Goal: Register for event/course

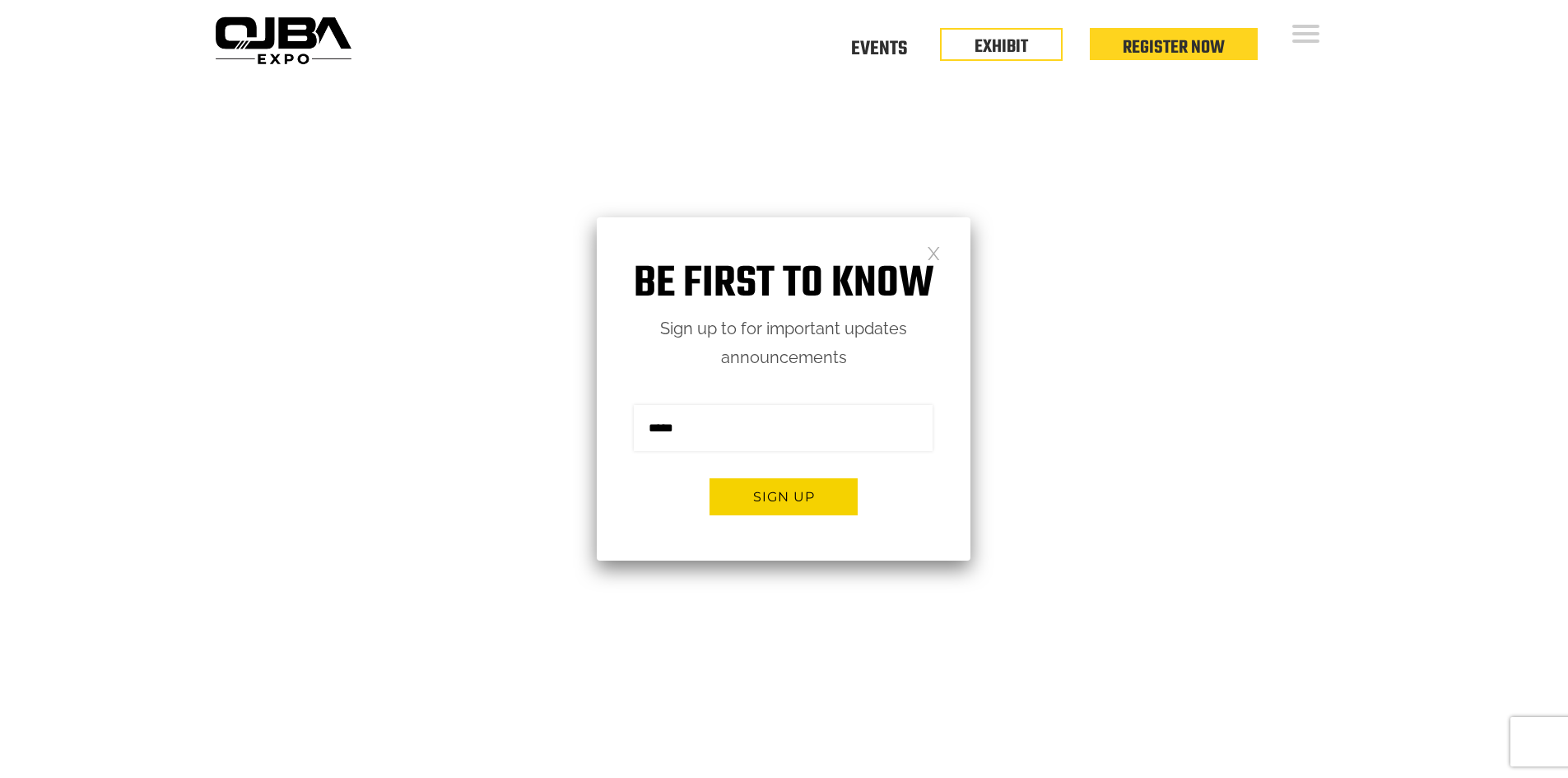
click at [937, 257] on link at bounding box center [933, 252] width 14 height 14
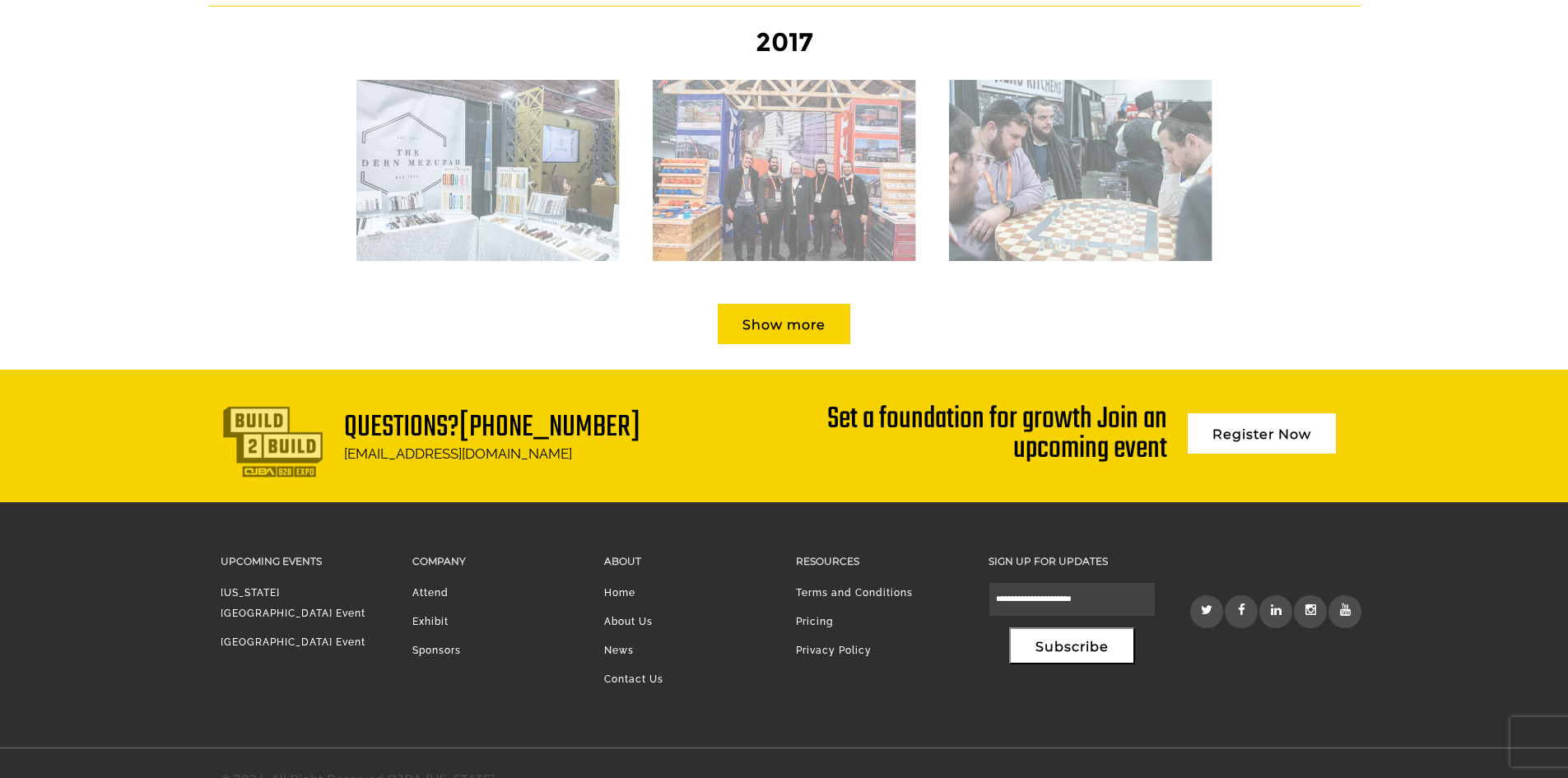
scroll to position [2350, 0]
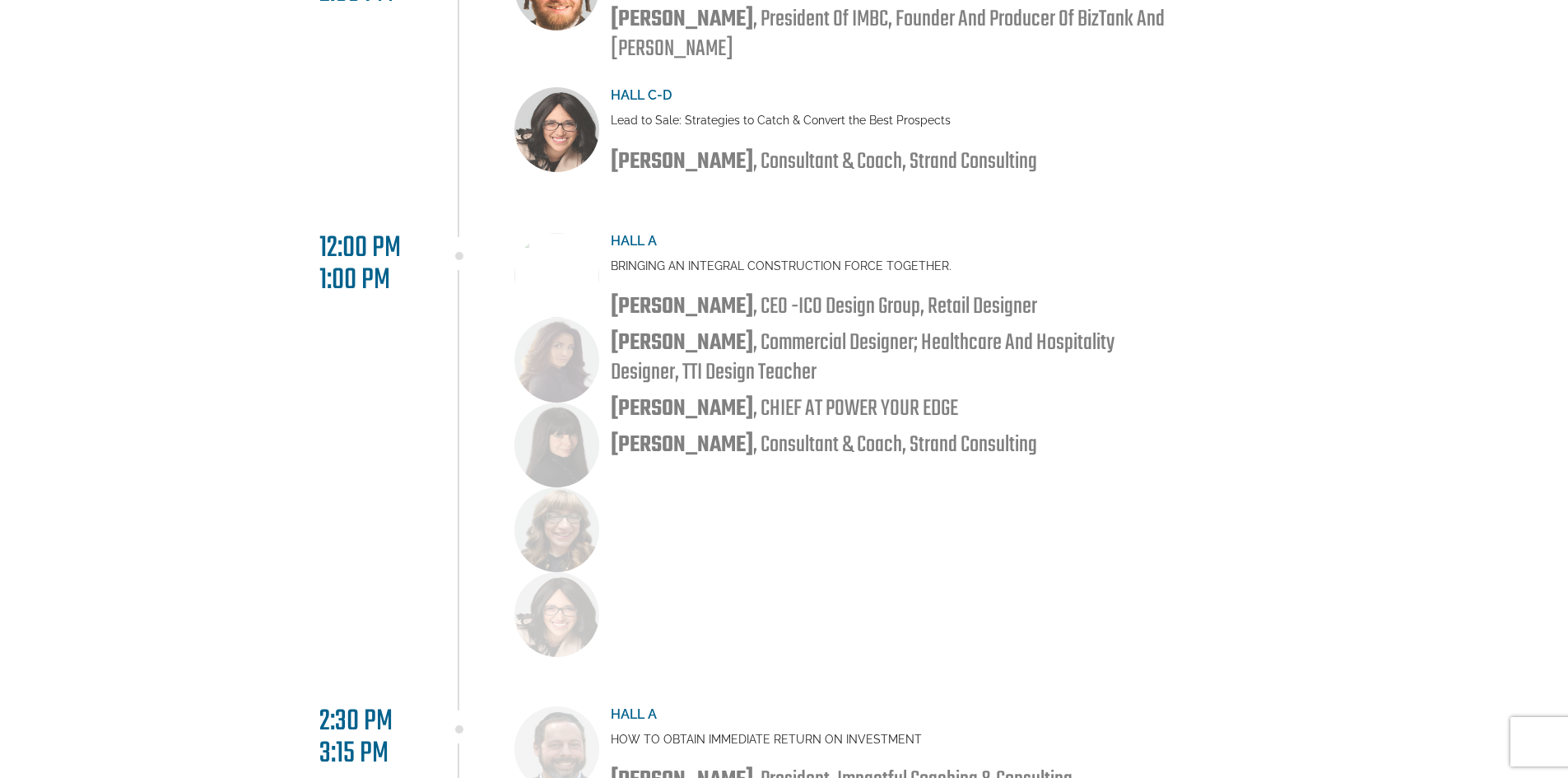
scroll to position [1975, 0]
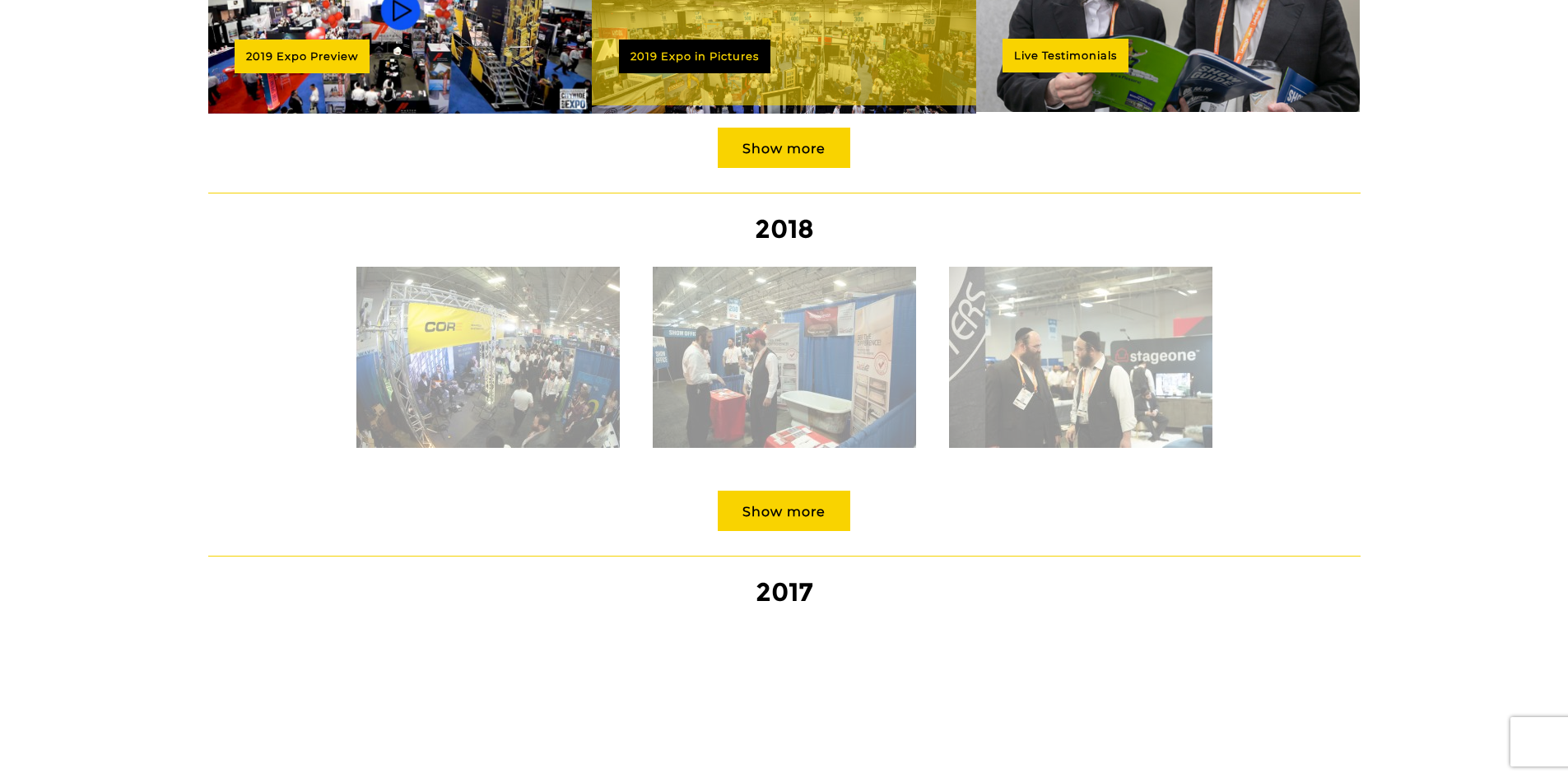
scroll to position [1810, 0]
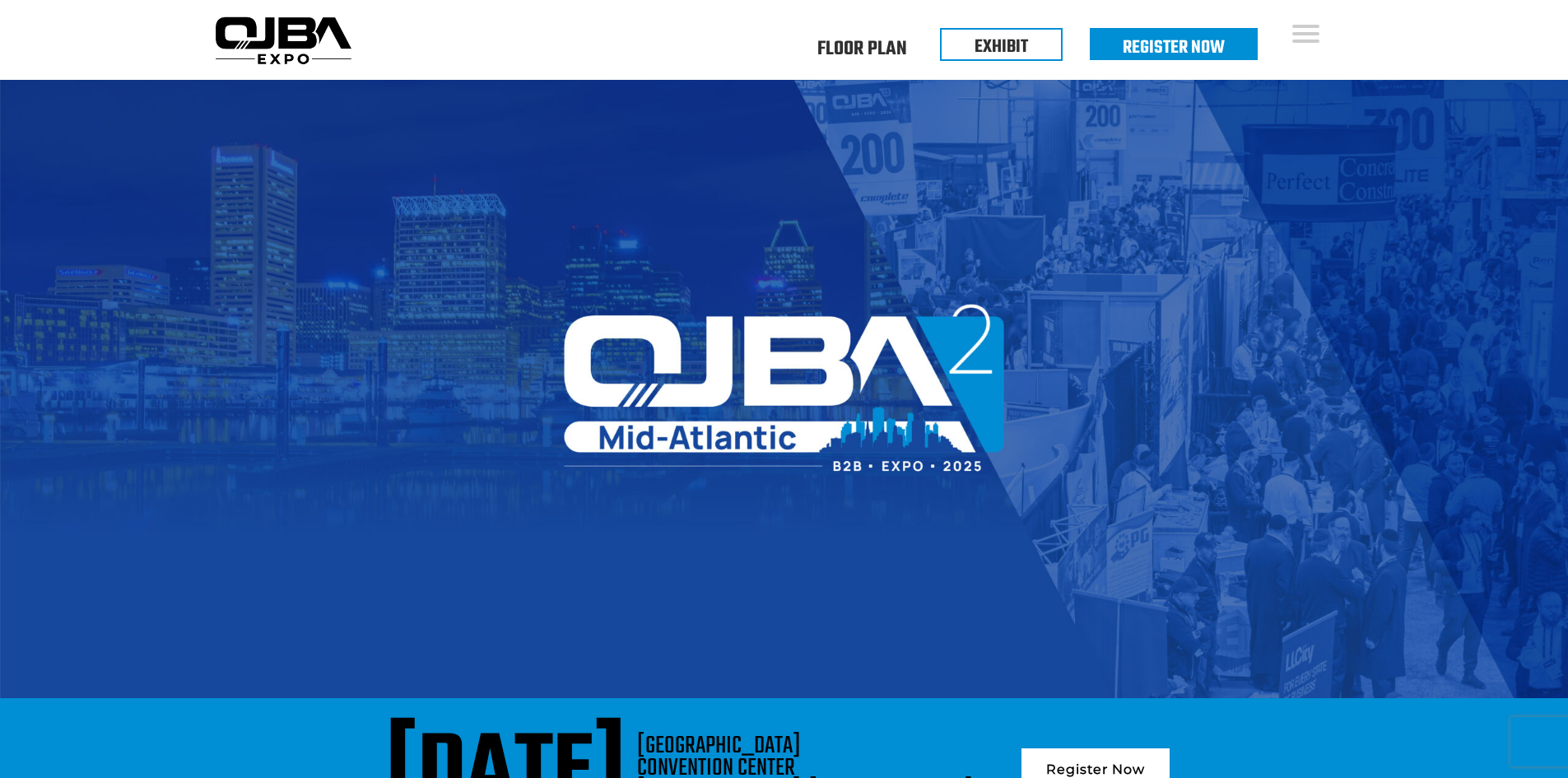
click at [926, 219] on img at bounding box center [784, 389] width 1568 height 619
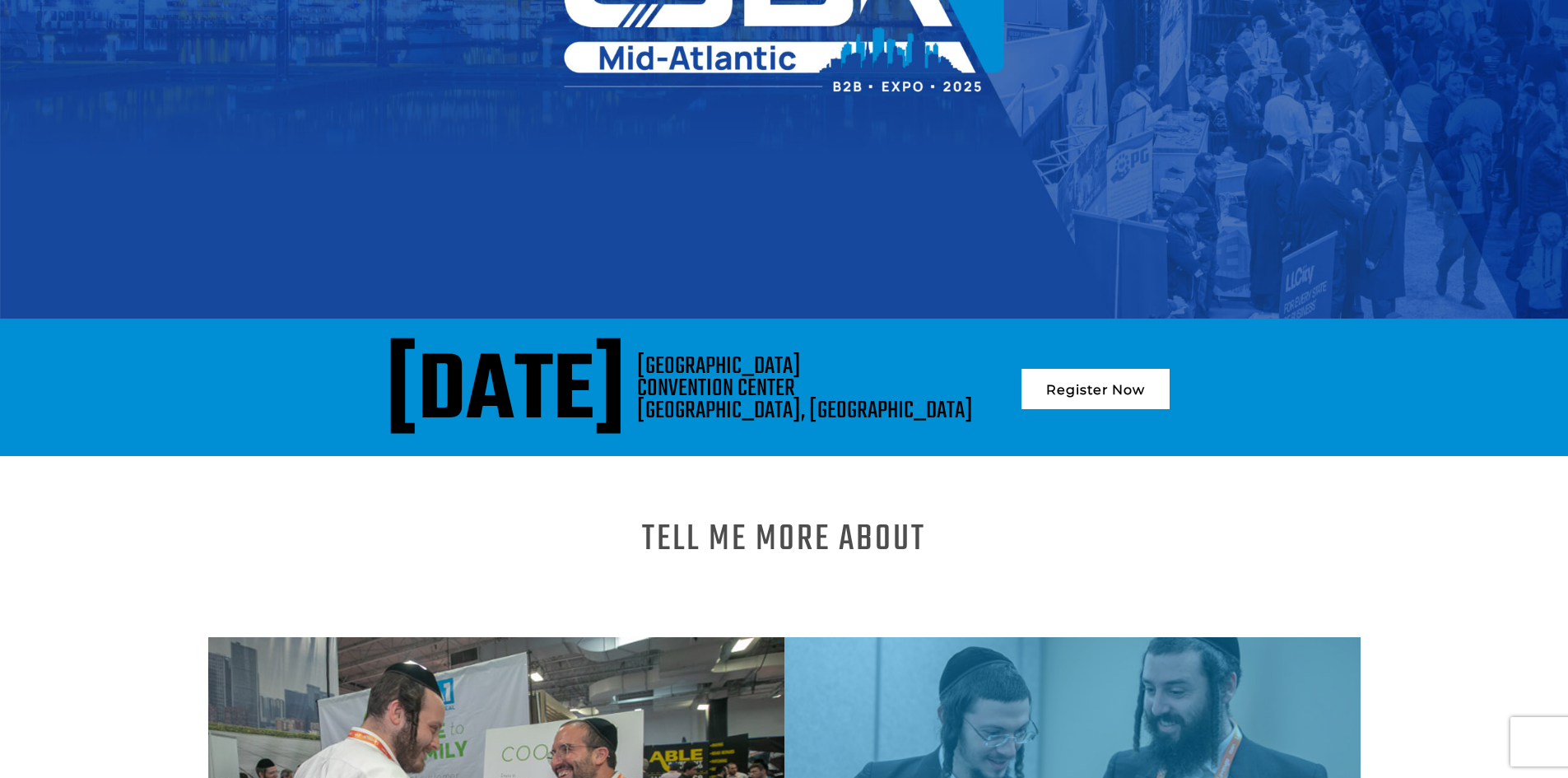
scroll to position [576, 0]
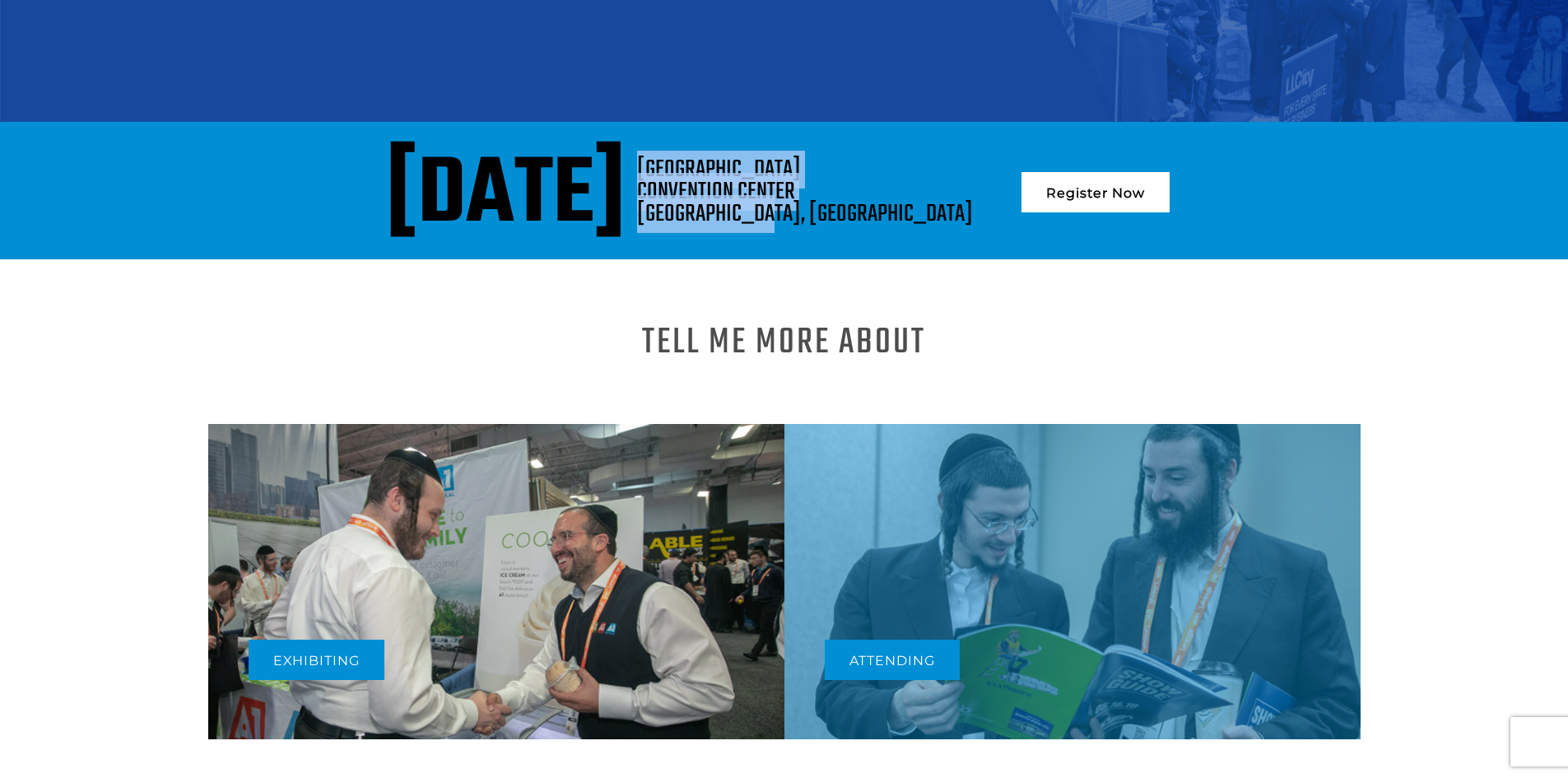
drag, startPoint x: 1022, startPoint y: 212, endPoint x: 886, endPoint y: 160, distance: 145.6
click at [886, 160] on div "[GEOGRAPHIC_DATA], [GEOGRAPHIC_DATA]" at bounding box center [805, 192] width 335 height 67
click at [1061, 211] on div "[DATE] [GEOGRAPHIC_DATA] [GEOGRAPHIC_DATA], [GEOGRAPHIC_DATA] Register Now" at bounding box center [784, 196] width 1128 height 76
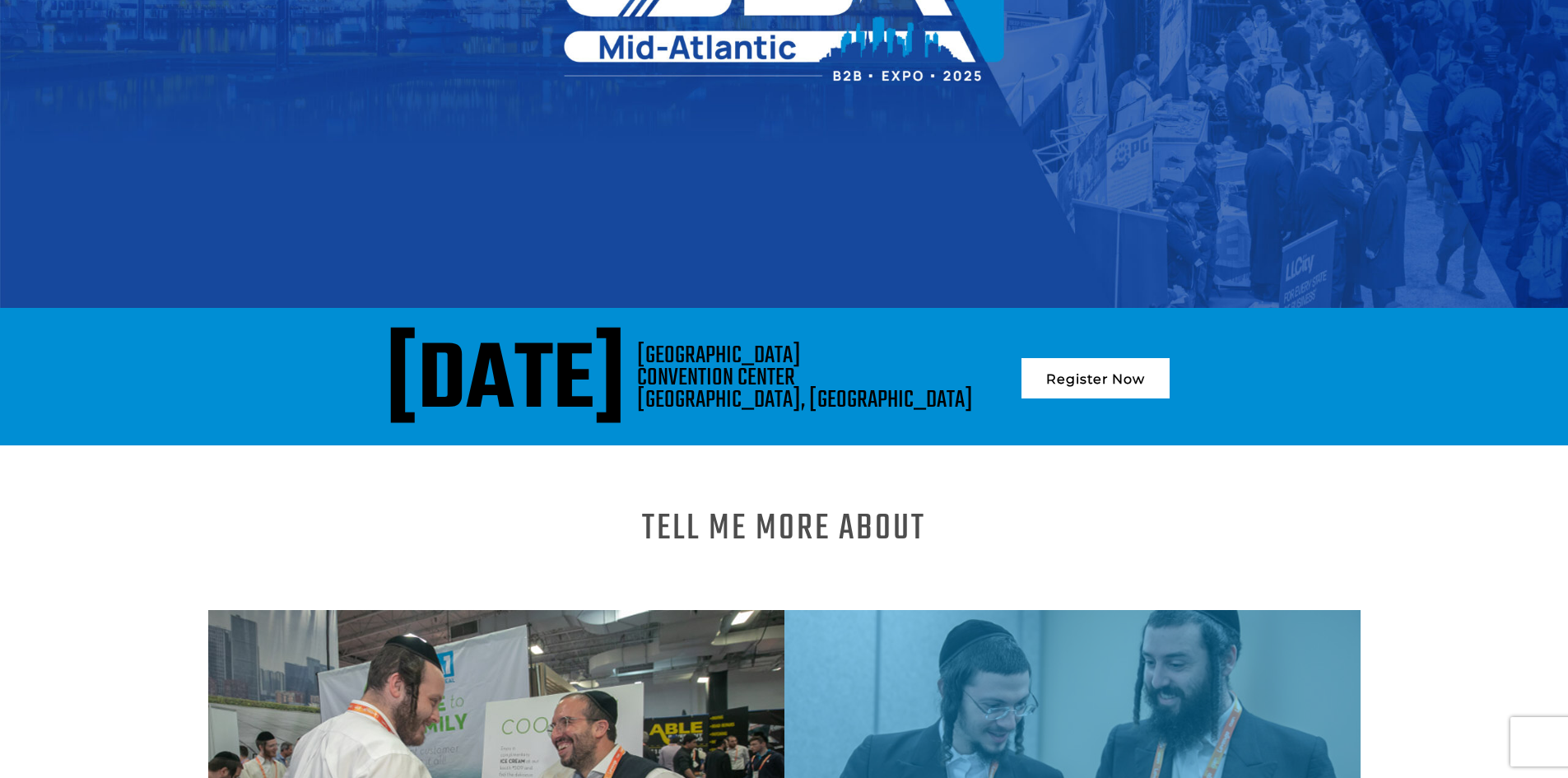
scroll to position [269, 0]
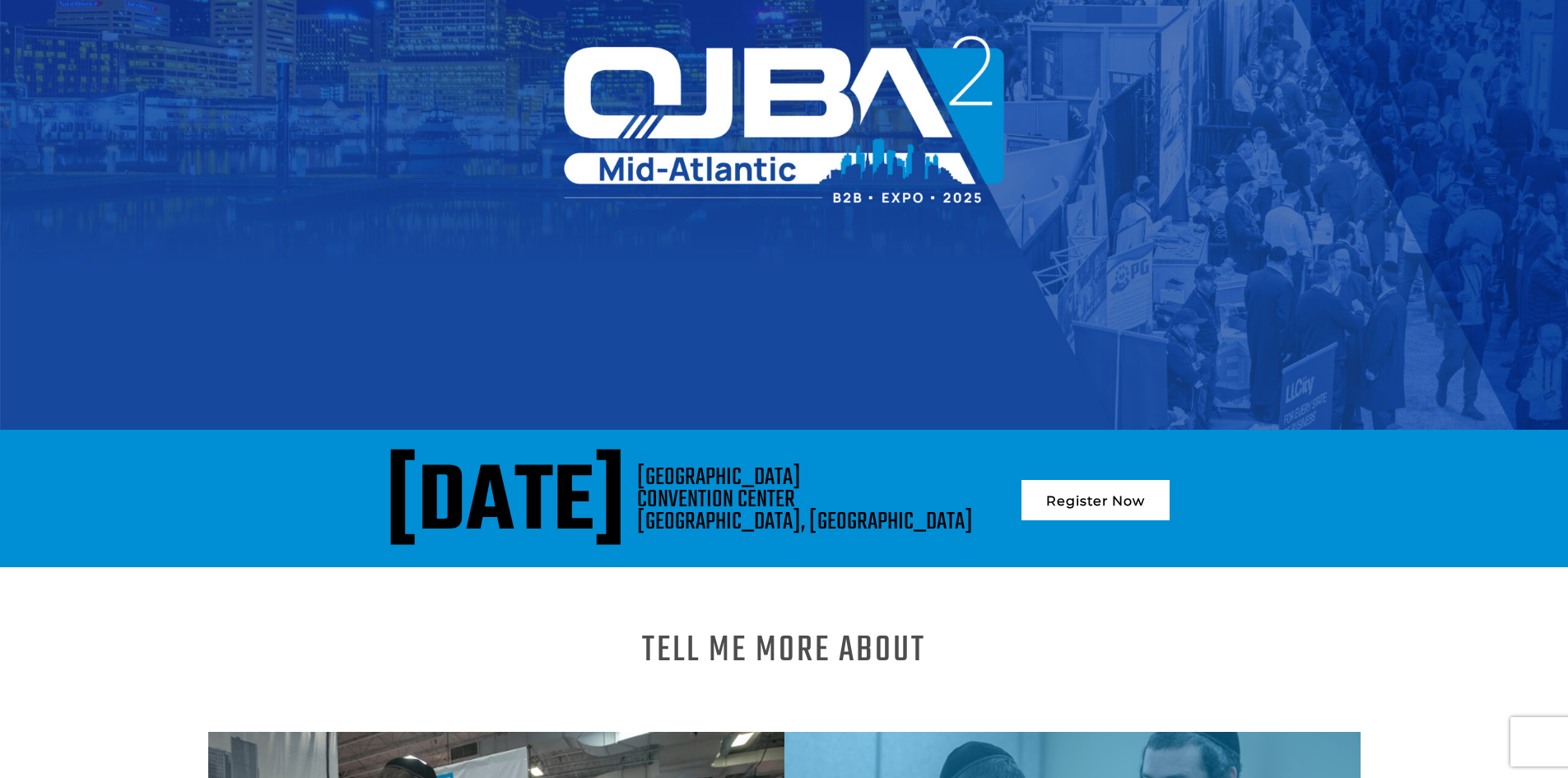
click at [1147, 497] on link "Register Now" at bounding box center [1096, 500] width 148 height 41
